Goal: Task Accomplishment & Management: Manage account settings

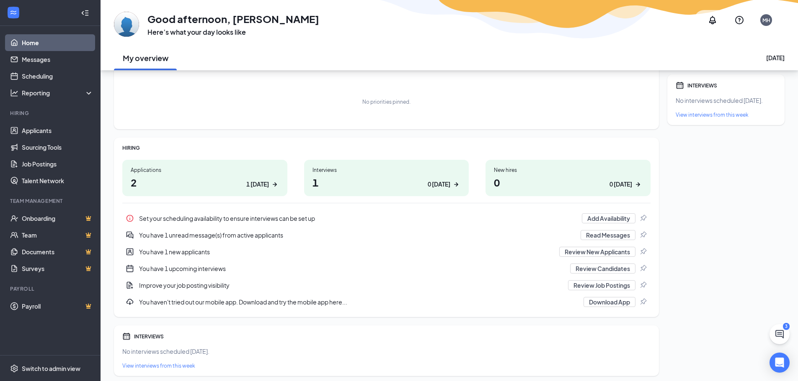
scroll to position [75, 0]
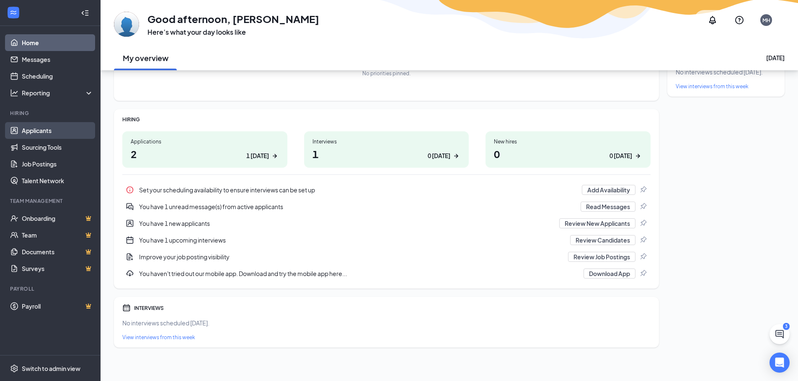
click at [45, 128] on link "Applicants" at bounding box center [58, 130] width 72 height 17
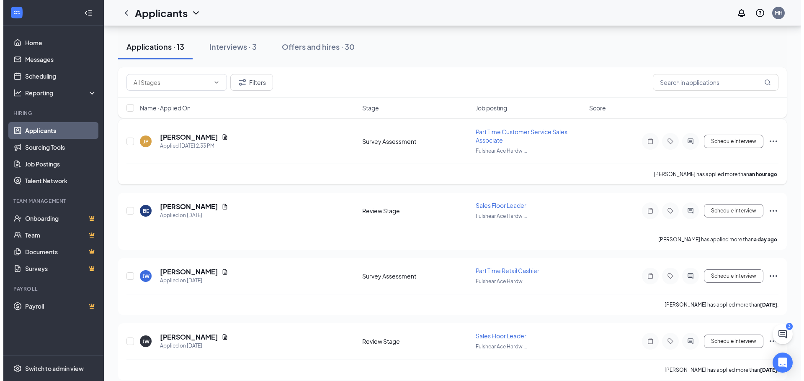
scroll to position [84, 0]
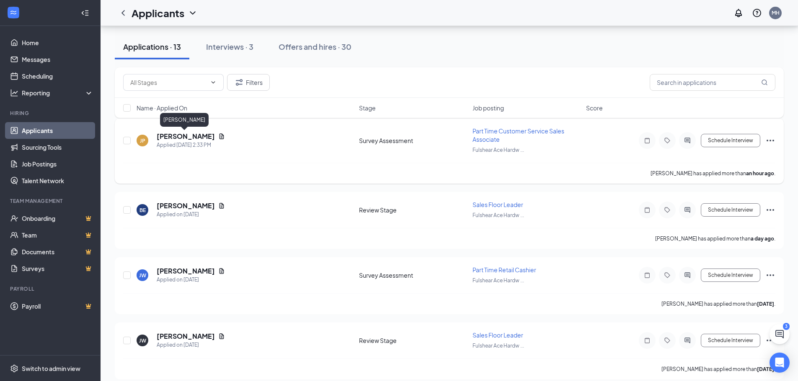
click at [167, 137] on h5 "[PERSON_NAME]" at bounding box center [186, 136] width 58 height 9
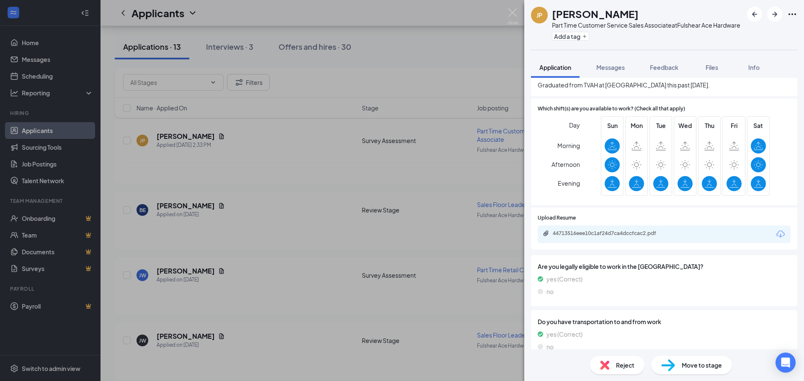
scroll to position [461, 0]
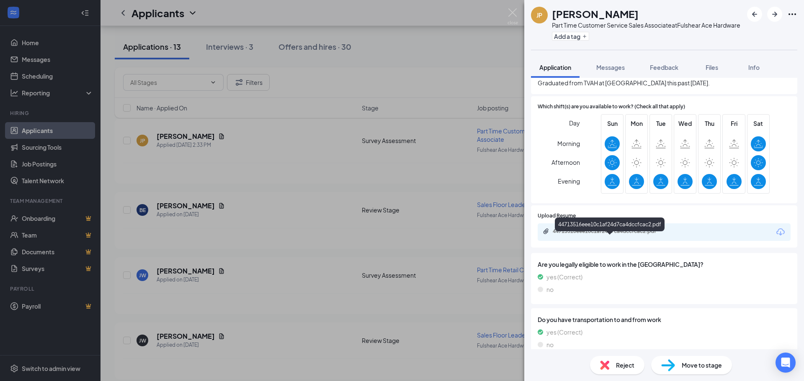
click at [592, 235] on div "44713516eee10c1af24d7ca4dccfcac2.pdf" at bounding box center [611, 231] width 117 height 7
click at [512, 9] on img at bounding box center [512, 16] width 10 height 16
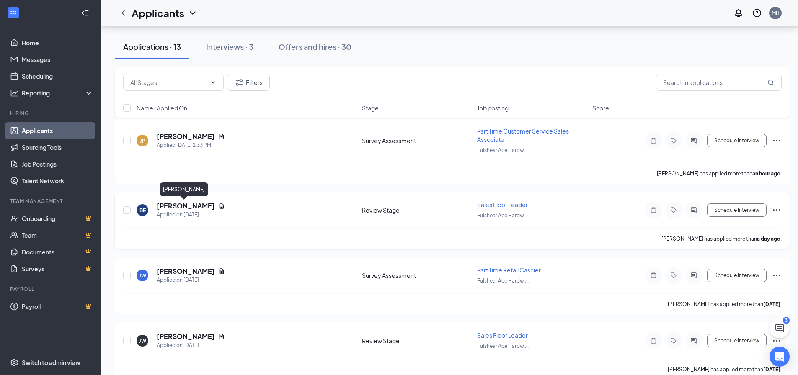
click at [180, 206] on h5 "[PERSON_NAME]" at bounding box center [186, 205] width 58 height 9
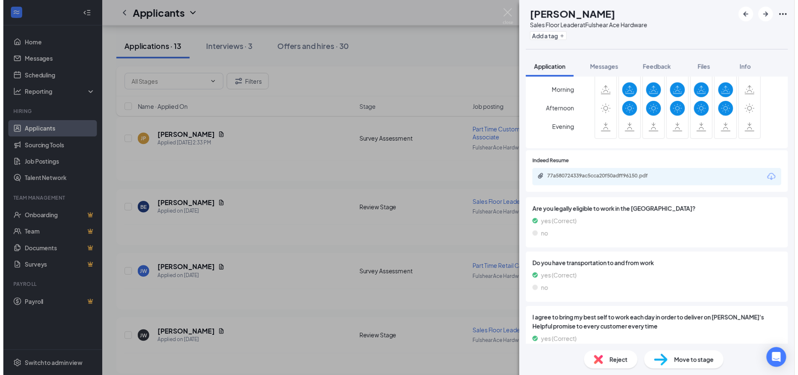
scroll to position [419, 0]
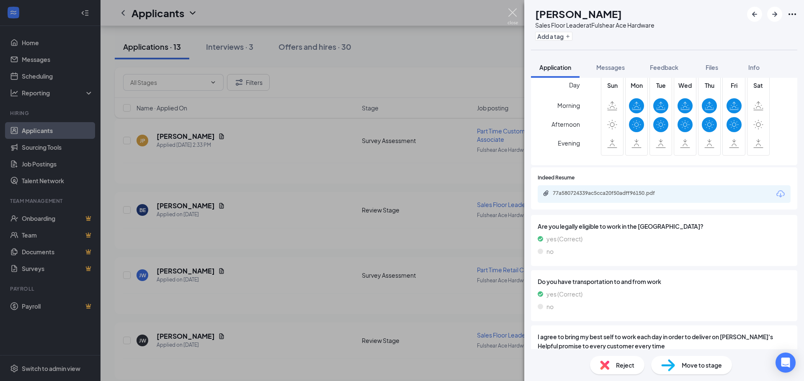
click at [510, 13] on img at bounding box center [512, 16] width 10 height 16
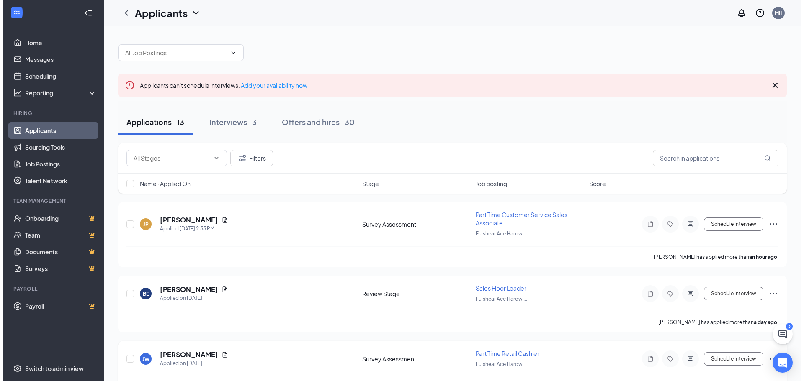
scroll to position [84, 0]
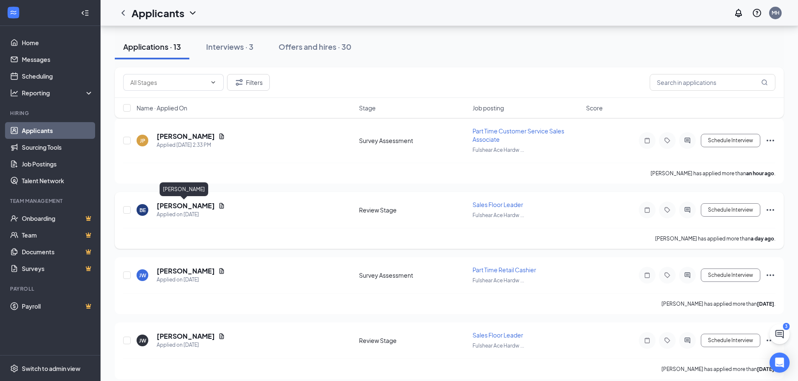
click at [172, 207] on h5 "[PERSON_NAME]" at bounding box center [186, 205] width 58 height 9
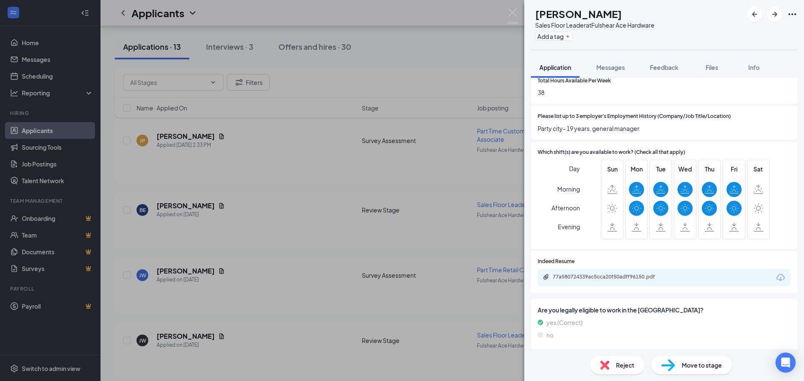
scroll to position [377, 0]
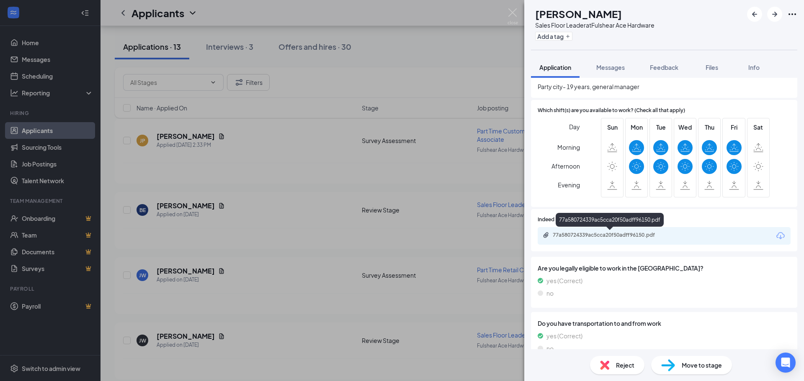
click at [633, 236] on div "77a580724339ac5cca20f50adff96150.pdf" at bounding box center [611, 235] width 117 height 7
click at [509, 14] on img at bounding box center [512, 16] width 10 height 16
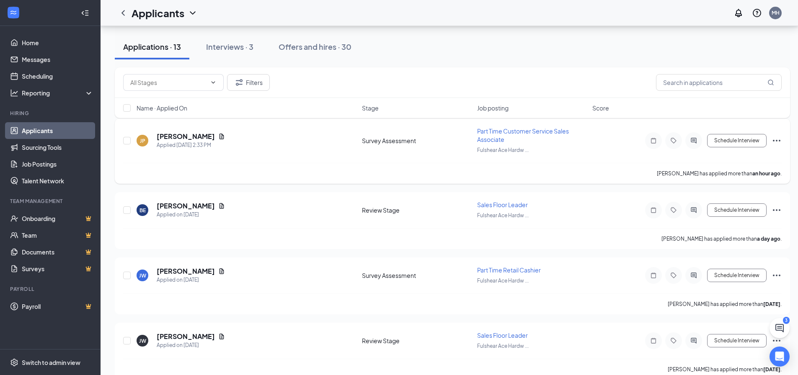
click at [774, 141] on icon "Ellipses" at bounding box center [776, 141] width 8 height 2
click at [490, 162] on div "JP [PERSON_NAME] Applied [DATE] 2:33 PM Survey Assessment Part Time Customer Se…" at bounding box center [452, 145] width 658 height 36
click at [186, 133] on h5 "[PERSON_NAME]" at bounding box center [186, 136] width 58 height 9
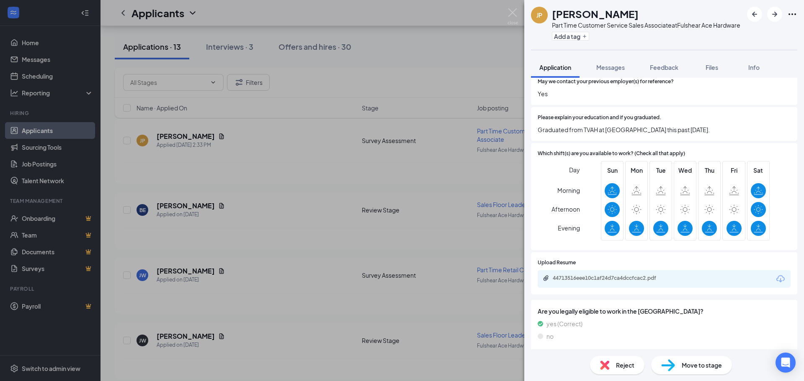
scroll to position [419, 0]
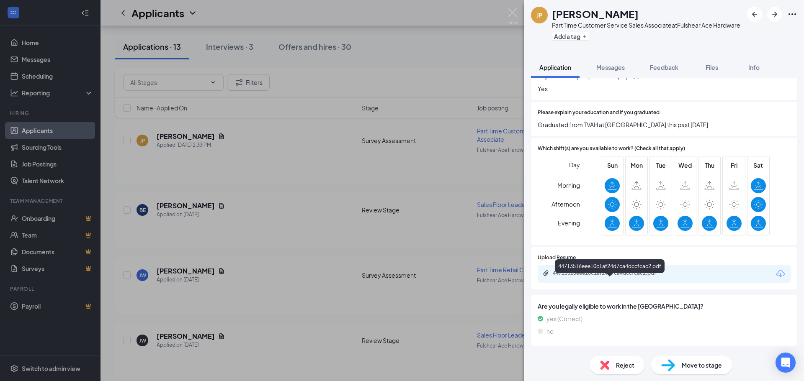
click at [633, 277] on div "44713516eee10c1af24d7ca4dccfcac2.pdf" at bounding box center [611, 273] width 117 height 7
click at [617, 372] on div "Reject" at bounding box center [617, 365] width 54 height 18
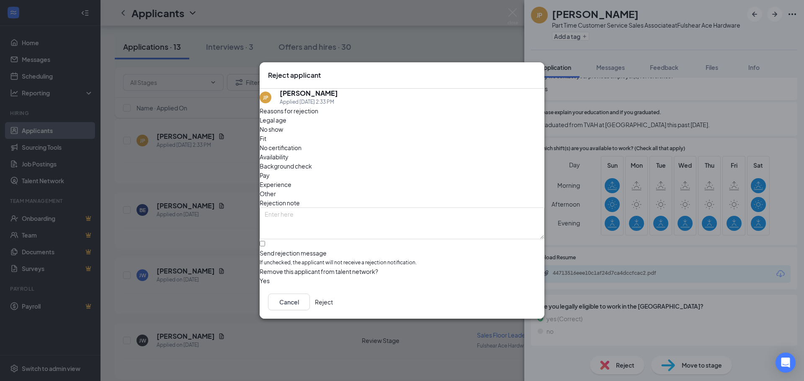
click at [333, 309] on button "Reject" at bounding box center [324, 302] width 18 height 17
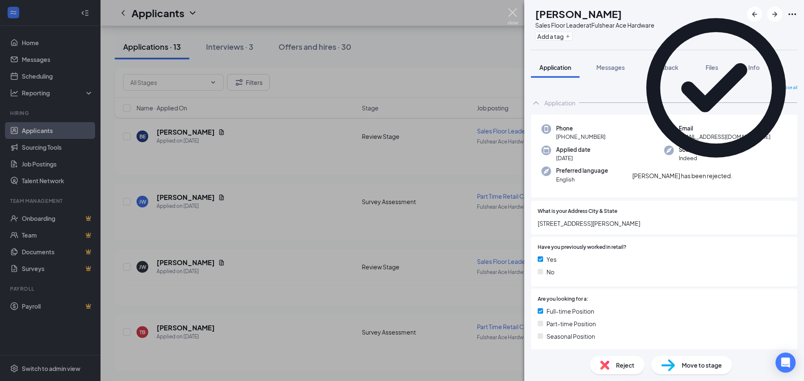
drag, startPoint x: 514, startPoint y: 15, endPoint x: 503, endPoint y: 51, distance: 37.3
click at [514, 15] on img at bounding box center [512, 16] width 10 height 16
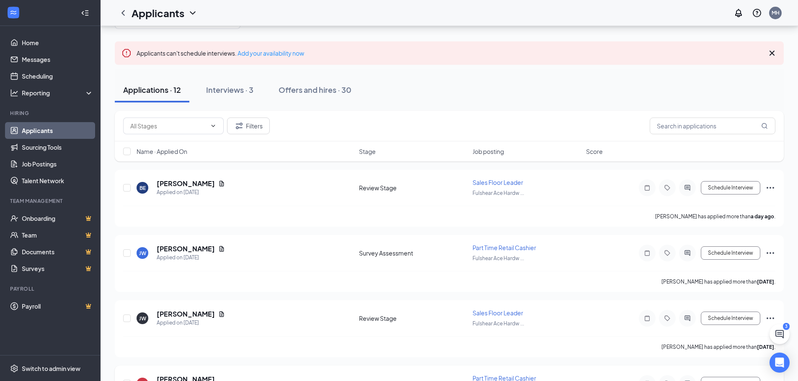
scroll to position [84, 0]
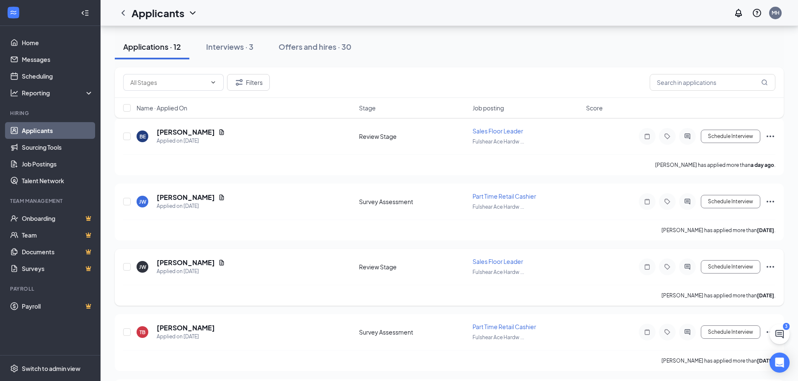
click at [473, 262] on span "Sales Floor Leader" at bounding box center [497, 262] width 51 height 8
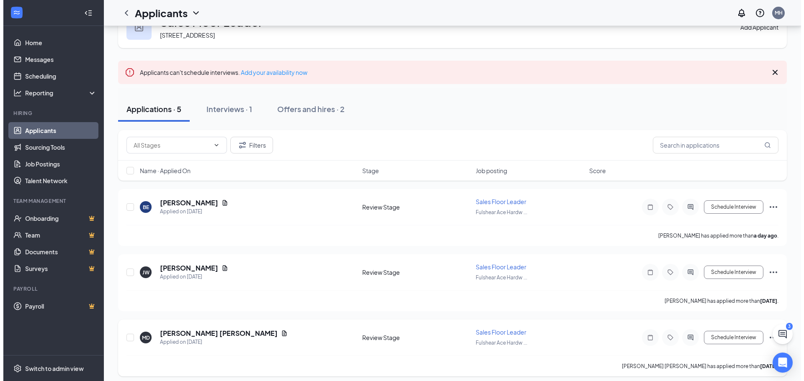
scroll to position [84, 0]
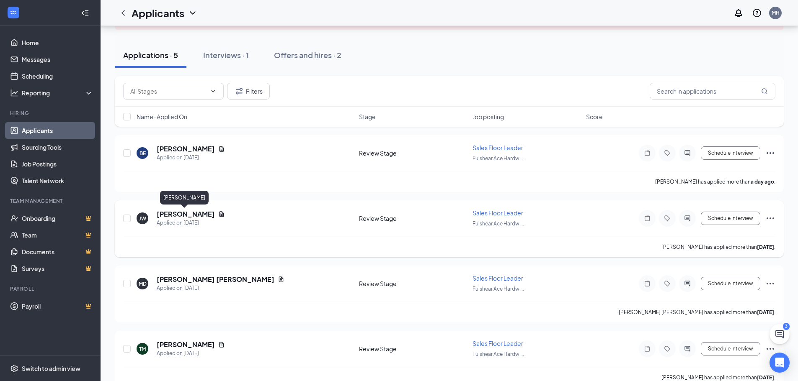
click at [189, 215] on h5 "[PERSON_NAME]" at bounding box center [186, 214] width 58 height 9
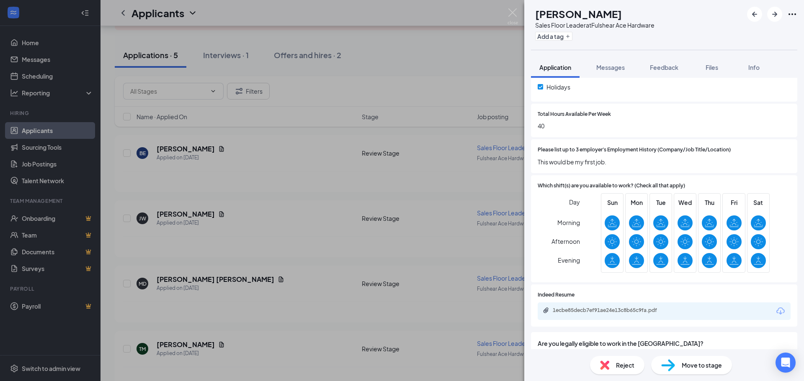
scroll to position [335, 0]
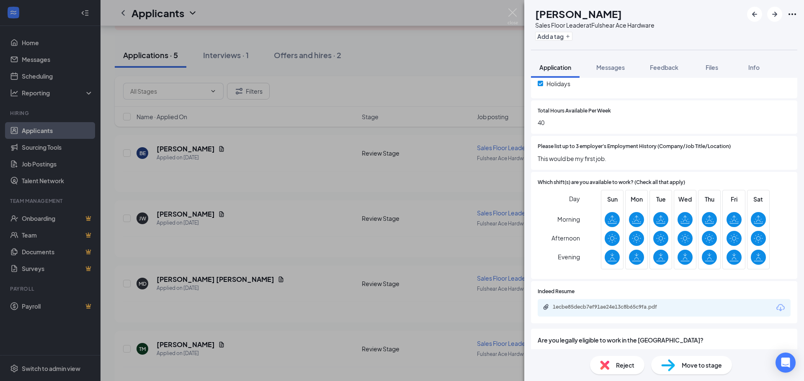
click at [608, 366] on img at bounding box center [604, 365] width 9 height 9
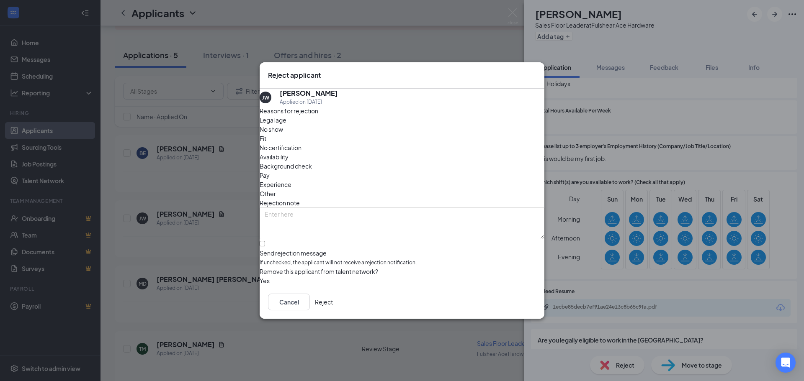
click at [291, 180] on span "Experience" at bounding box center [276, 184] width 32 height 9
click at [333, 308] on button "Reject" at bounding box center [324, 302] width 18 height 17
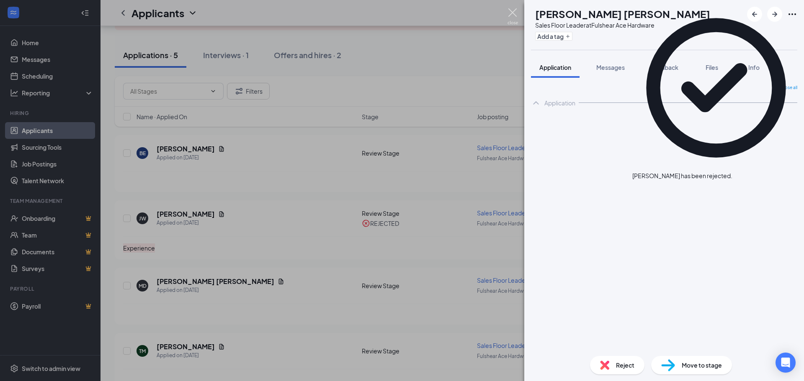
click at [510, 14] on img at bounding box center [512, 16] width 10 height 16
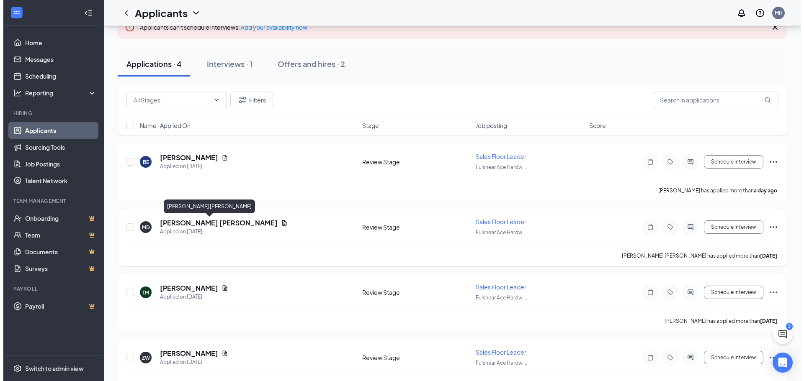
scroll to position [84, 0]
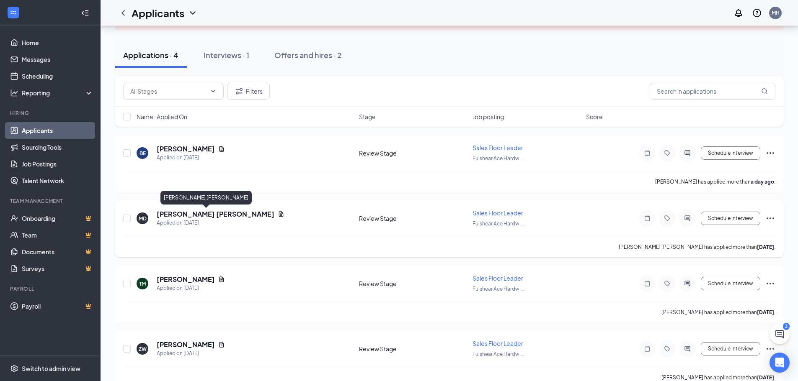
click at [190, 213] on h5 "[PERSON_NAME] [PERSON_NAME]" at bounding box center [216, 214] width 118 height 9
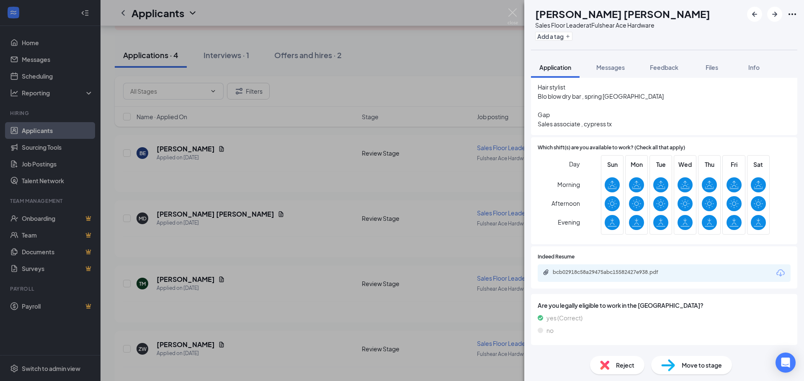
scroll to position [377, 0]
click at [597, 276] on div "bcb02918c58a29475abc15582427e938.pdf" at bounding box center [611, 273] width 136 height 8
click at [605, 369] on img at bounding box center [604, 365] width 9 height 9
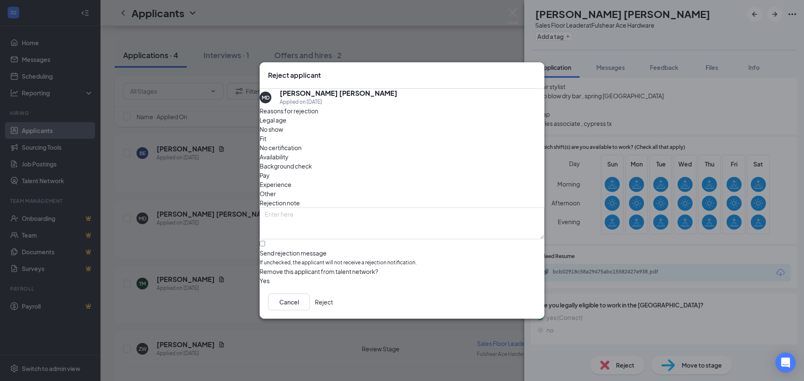
click at [291, 180] on span "Experience" at bounding box center [276, 184] width 32 height 9
click at [333, 303] on button "Reject" at bounding box center [324, 302] width 18 height 17
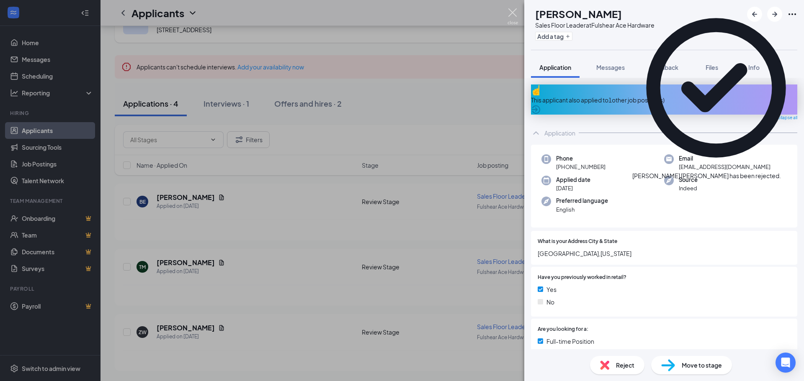
click at [512, 14] on img at bounding box center [512, 16] width 10 height 16
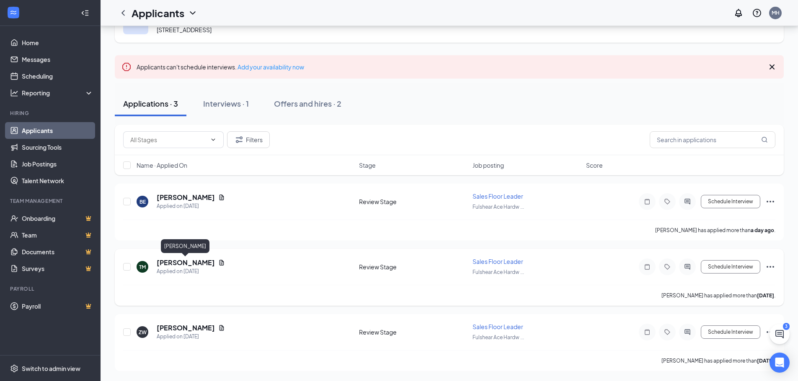
click at [183, 264] on h5 "[PERSON_NAME]" at bounding box center [186, 262] width 58 height 9
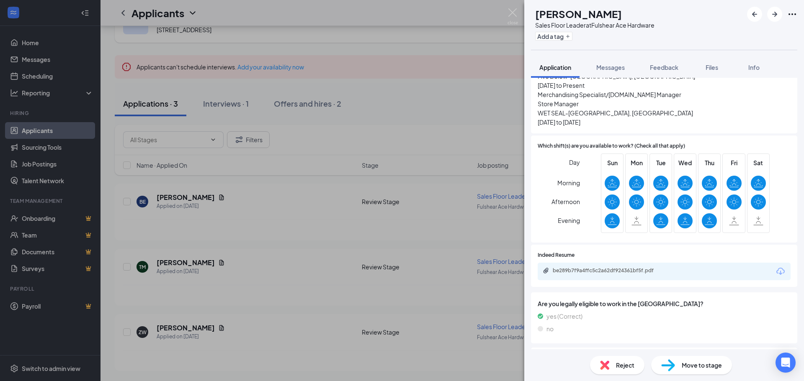
scroll to position [502, 0]
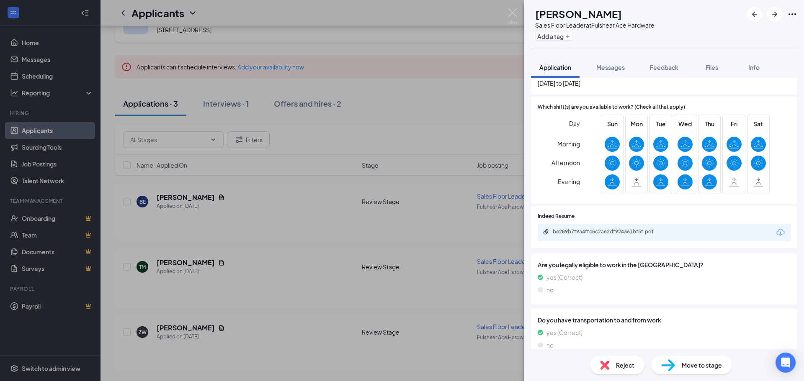
click at [627, 229] on div "be289b7f9a4ffc5c2a62df924361bf5f.pdf" at bounding box center [611, 233] width 136 height 8
click at [623, 368] on span "Reject" at bounding box center [625, 365] width 18 height 9
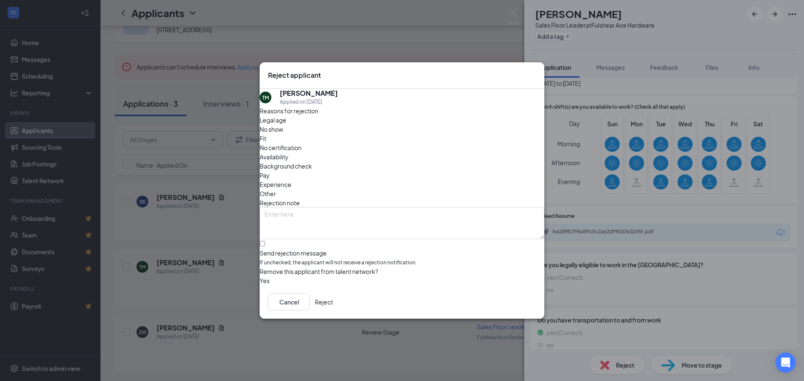
click at [291, 180] on span "Experience" at bounding box center [276, 184] width 32 height 9
click at [333, 307] on button "Reject" at bounding box center [324, 302] width 18 height 17
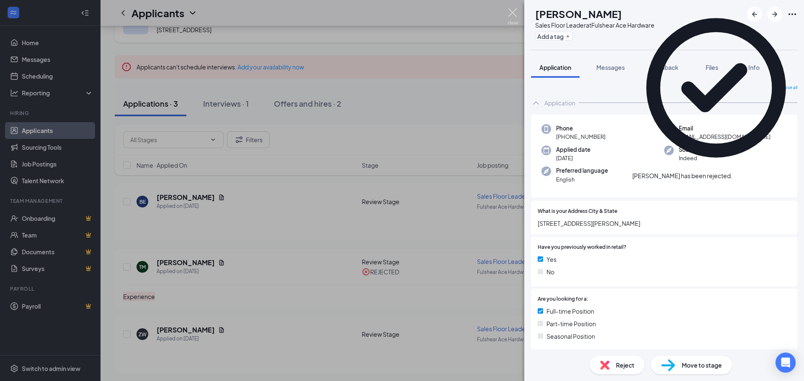
click at [513, 11] on img at bounding box center [512, 16] width 10 height 16
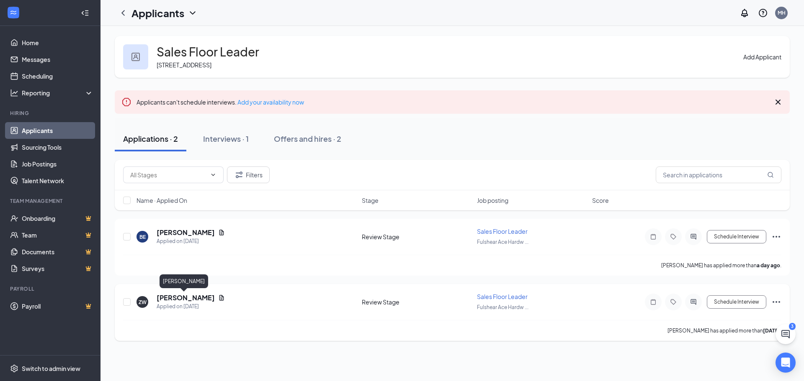
click at [180, 298] on h5 "[PERSON_NAME]" at bounding box center [186, 297] width 58 height 9
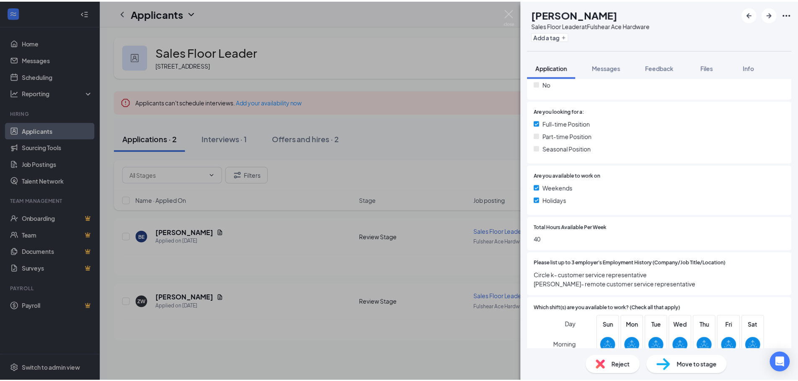
scroll to position [209, 0]
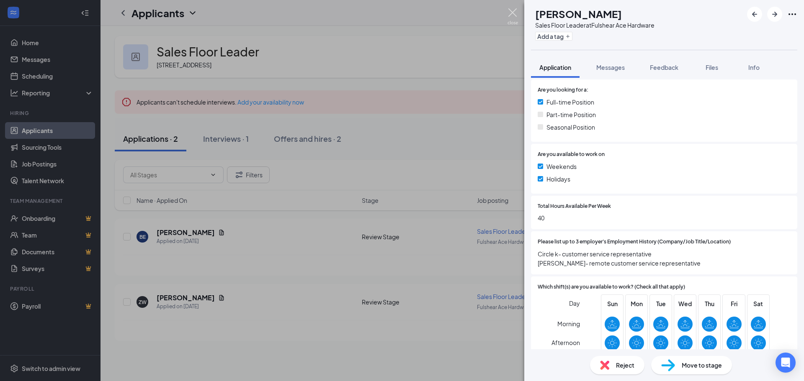
click at [511, 13] on img at bounding box center [512, 16] width 10 height 16
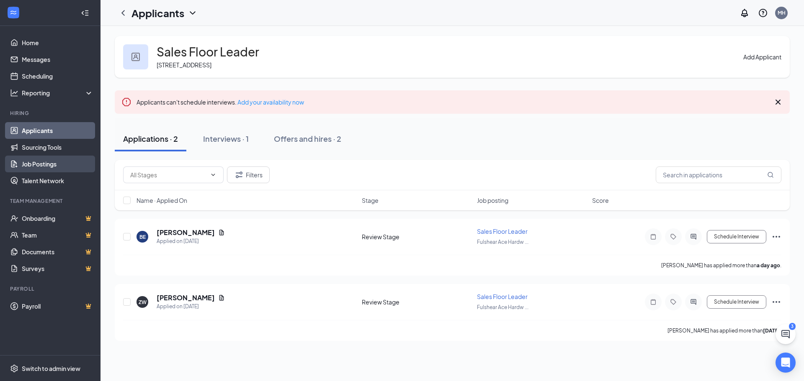
click at [46, 157] on link "Job Postings" at bounding box center [58, 164] width 72 height 17
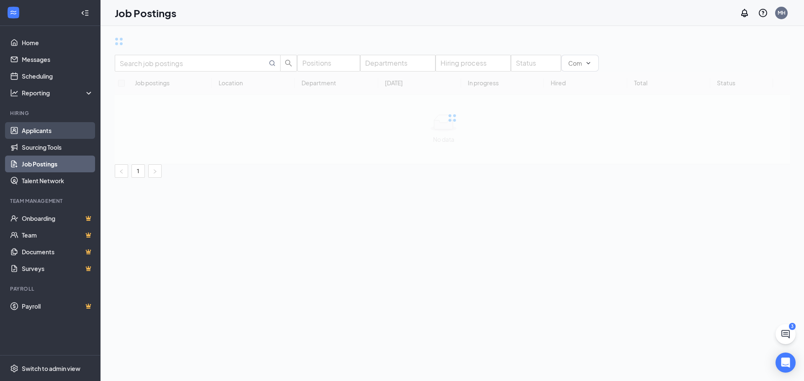
click at [42, 134] on link "Applicants" at bounding box center [58, 130] width 72 height 17
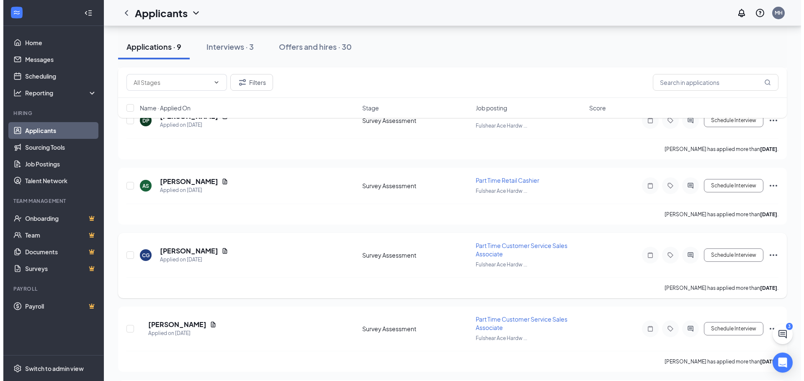
scroll to position [293, 0]
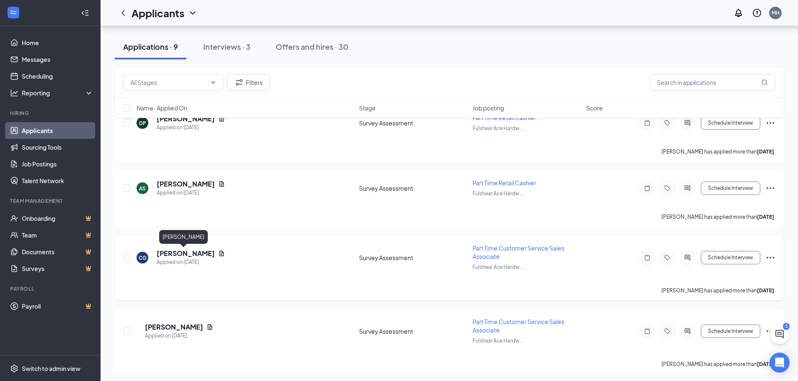
click at [167, 251] on h5 "[PERSON_NAME]" at bounding box center [186, 253] width 58 height 9
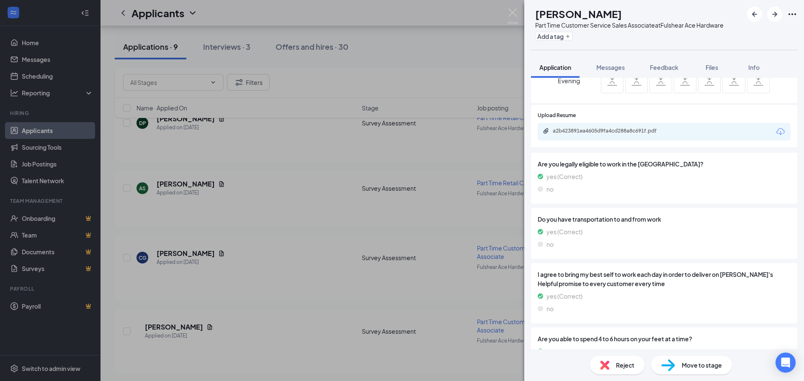
scroll to position [544, 0]
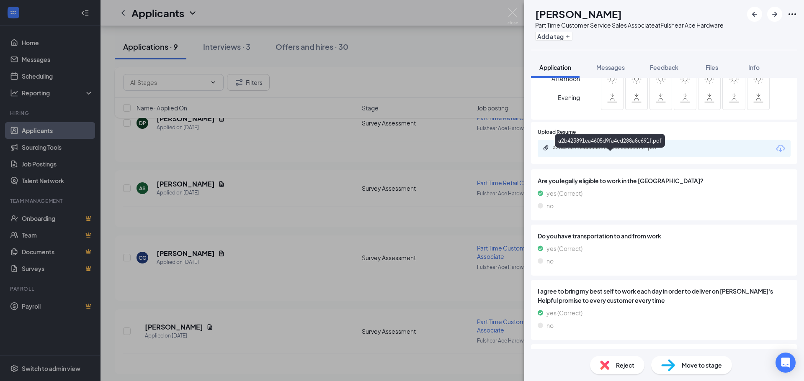
click at [577, 151] on div "a2b423891ea4605d9fa4cd288a8c691f.pdf" at bounding box center [611, 147] width 117 height 7
click at [511, 12] on img at bounding box center [512, 16] width 10 height 16
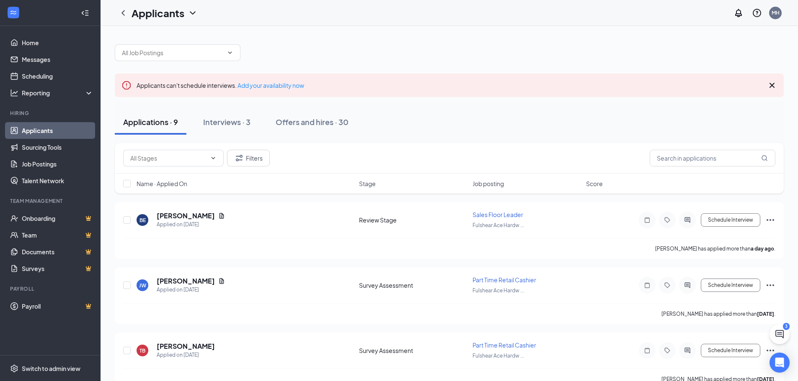
click at [33, 128] on link "Applicants" at bounding box center [58, 130] width 72 height 17
click at [28, 145] on link "Sourcing Tools" at bounding box center [58, 147] width 72 height 17
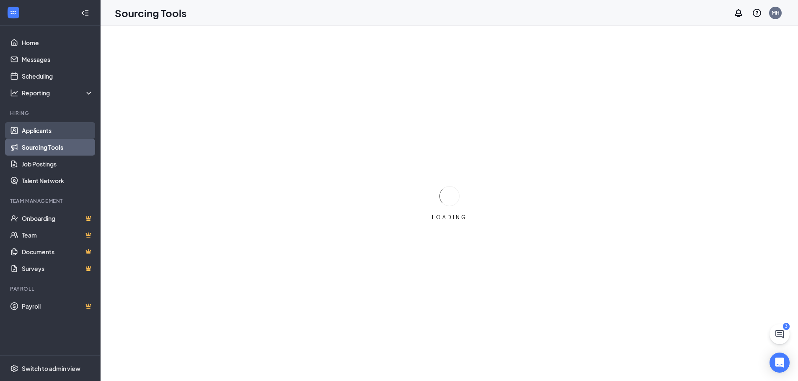
click at [35, 133] on link "Applicants" at bounding box center [58, 130] width 72 height 17
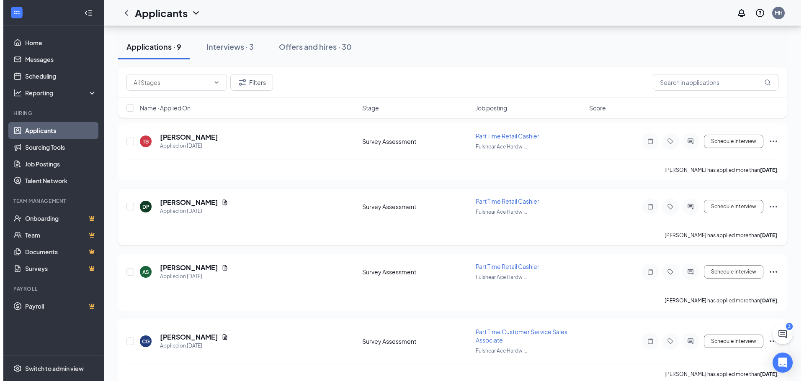
scroll to position [167, 0]
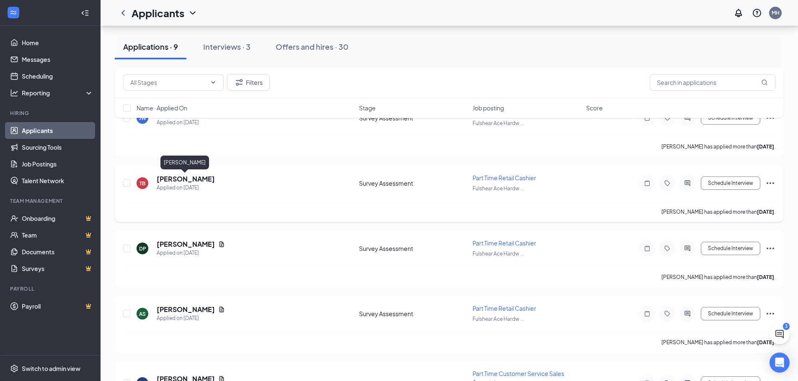
click at [160, 180] on h5 "[PERSON_NAME]" at bounding box center [186, 179] width 58 height 9
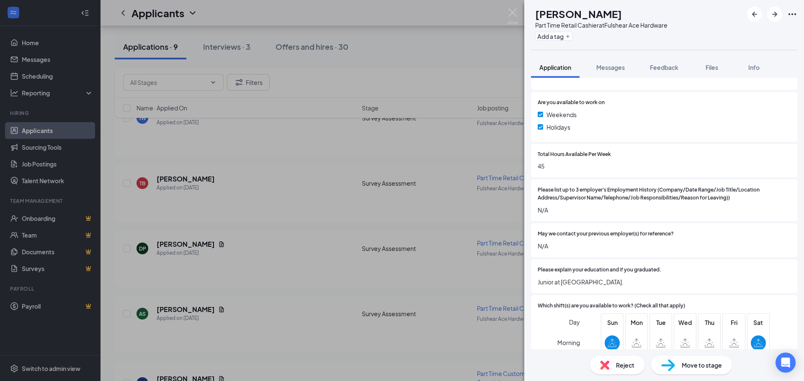
scroll to position [251, 0]
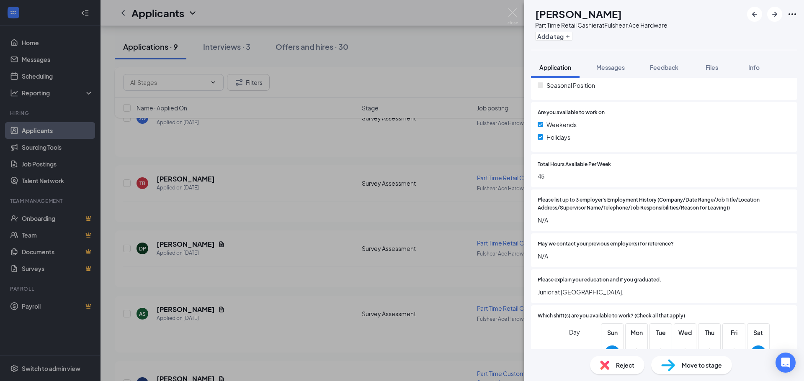
click at [616, 371] on div "Reject" at bounding box center [617, 365] width 54 height 18
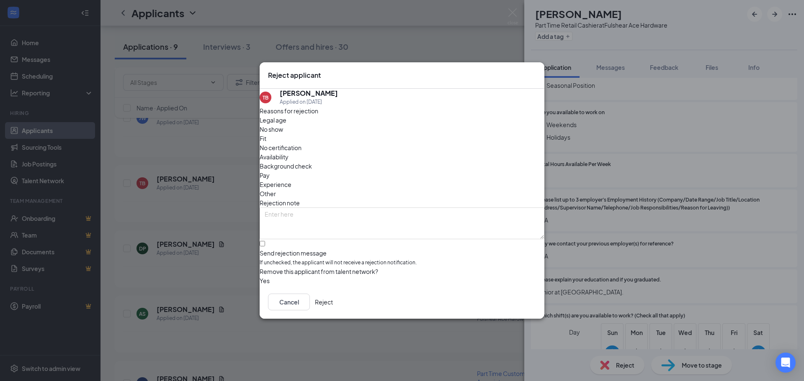
click at [291, 180] on span "Experience" at bounding box center [276, 184] width 32 height 9
click at [333, 304] on button "Reject" at bounding box center [324, 302] width 18 height 17
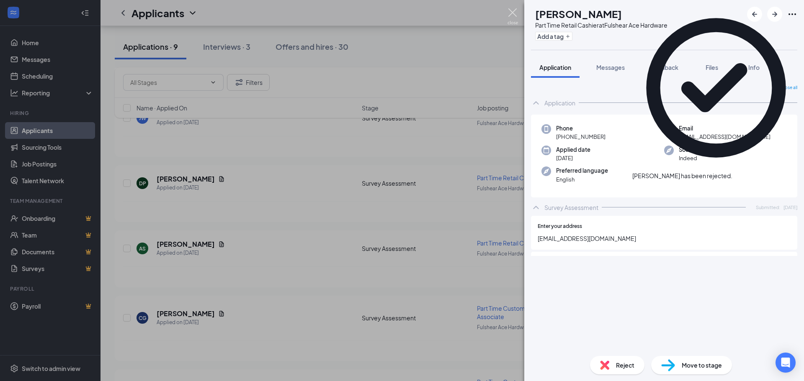
click at [515, 11] on img at bounding box center [512, 16] width 10 height 16
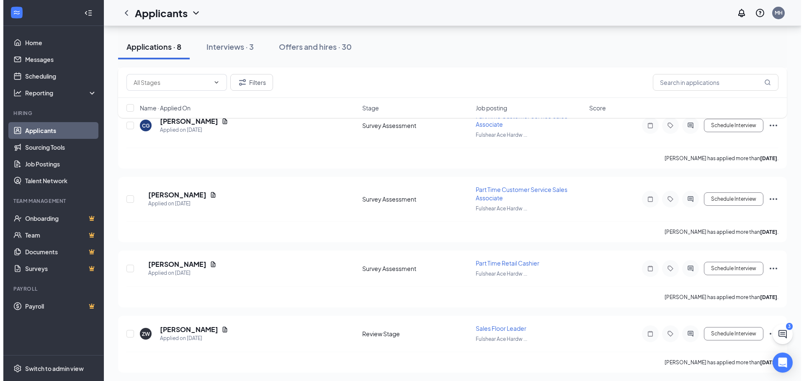
scroll to position [901, 0]
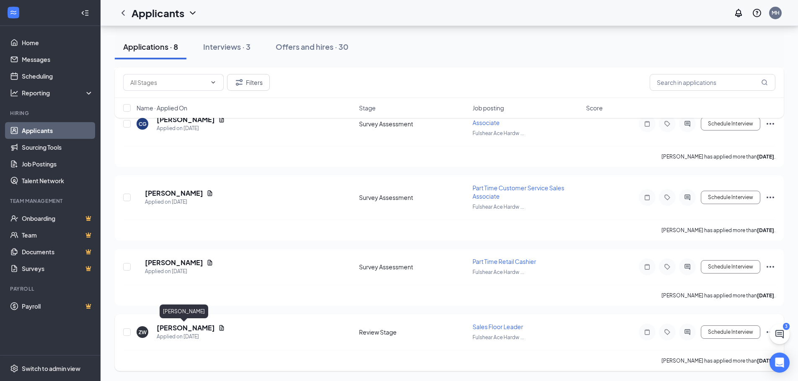
click at [176, 327] on h5 "[PERSON_NAME]" at bounding box center [186, 328] width 58 height 9
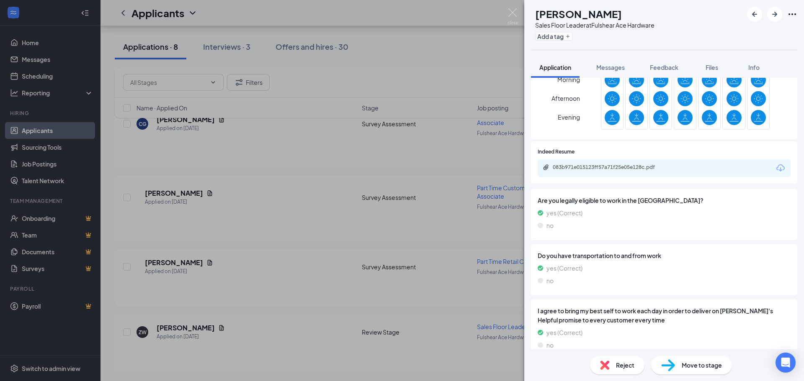
scroll to position [461, 0]
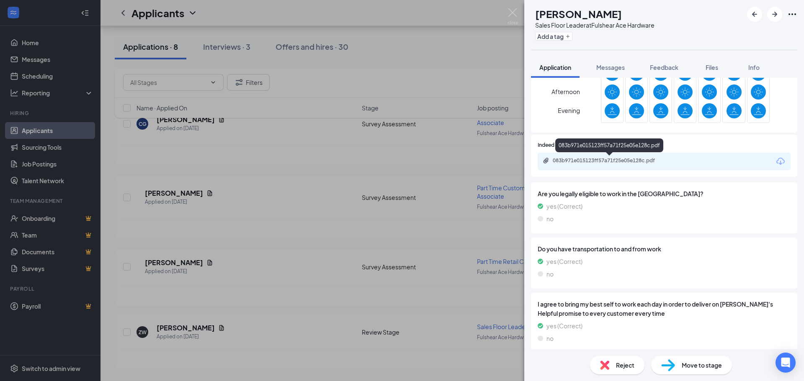
click at [602, 159] on div "083b971e015123ff57a71f25e05e128c.pdf" at bounding box center [611, 160] width 117 height 7
